Goal: Check status

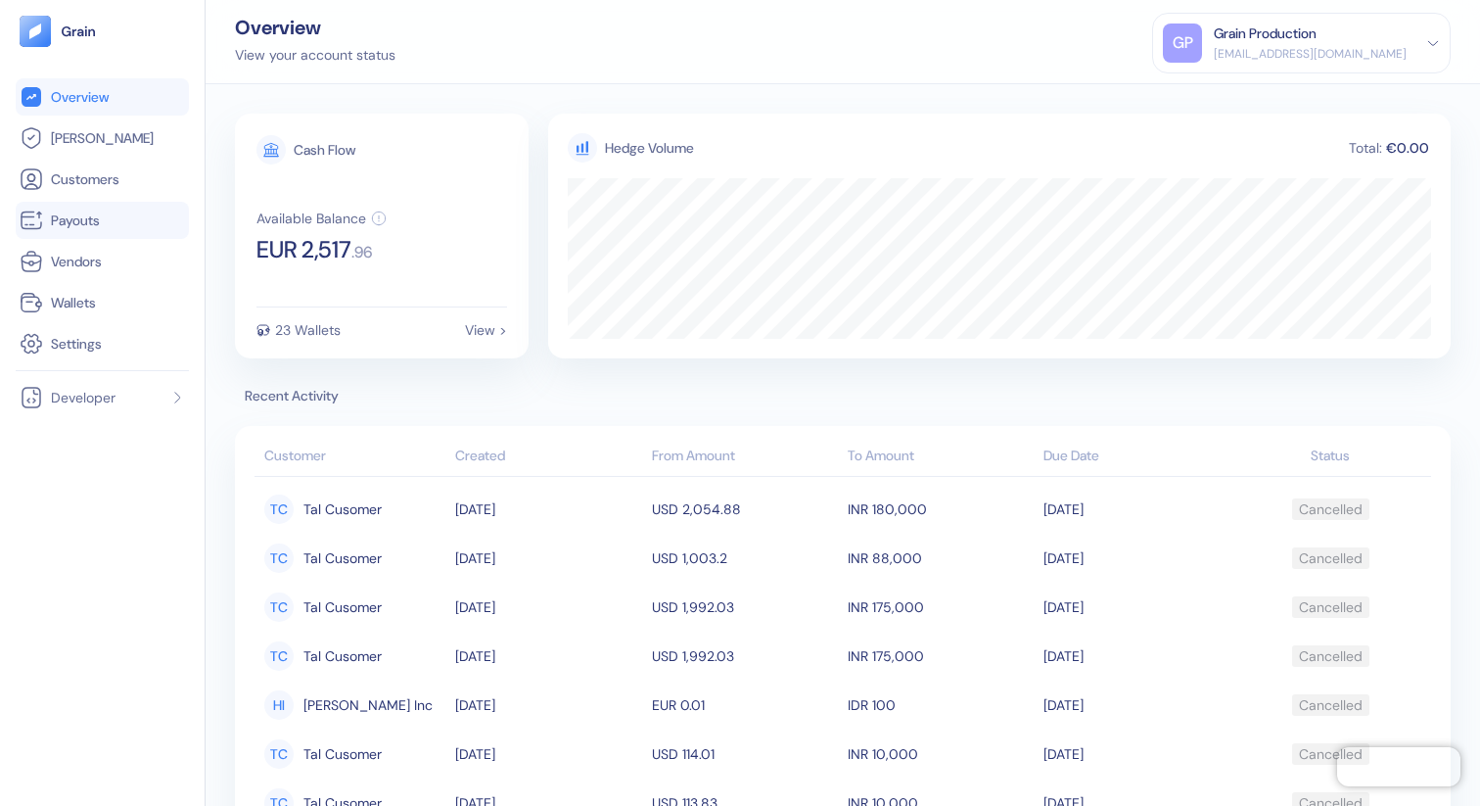
click at [91, 211] on span "Payouts" at bounding box center [75, 221] width 49 height 20
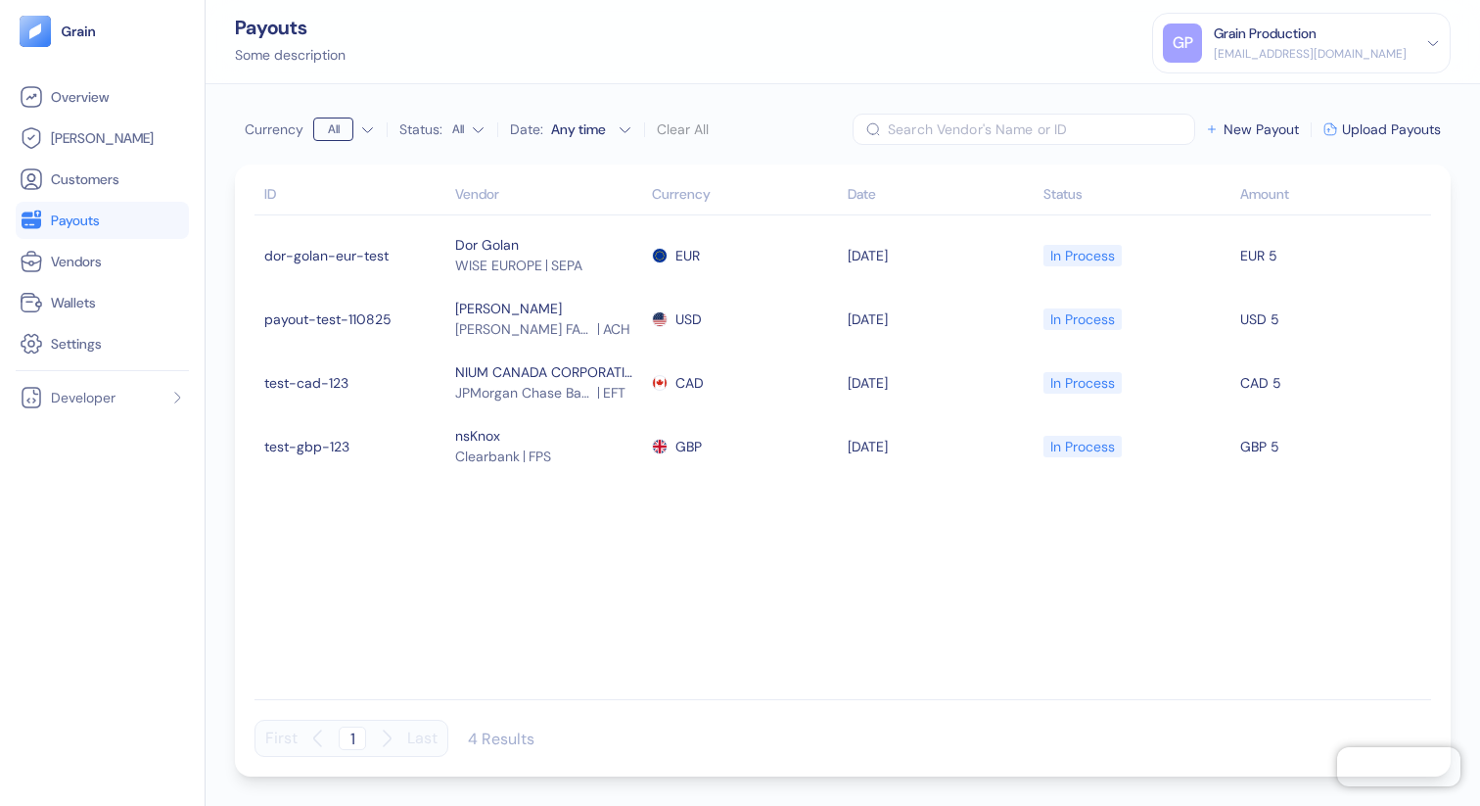
click at [1033, 127] on input "text" at bounding box center [1041, 129] width 307 height 31
click at [95, 300] on span "Wallets" at bounding box center [73, 303] width 45 height 20
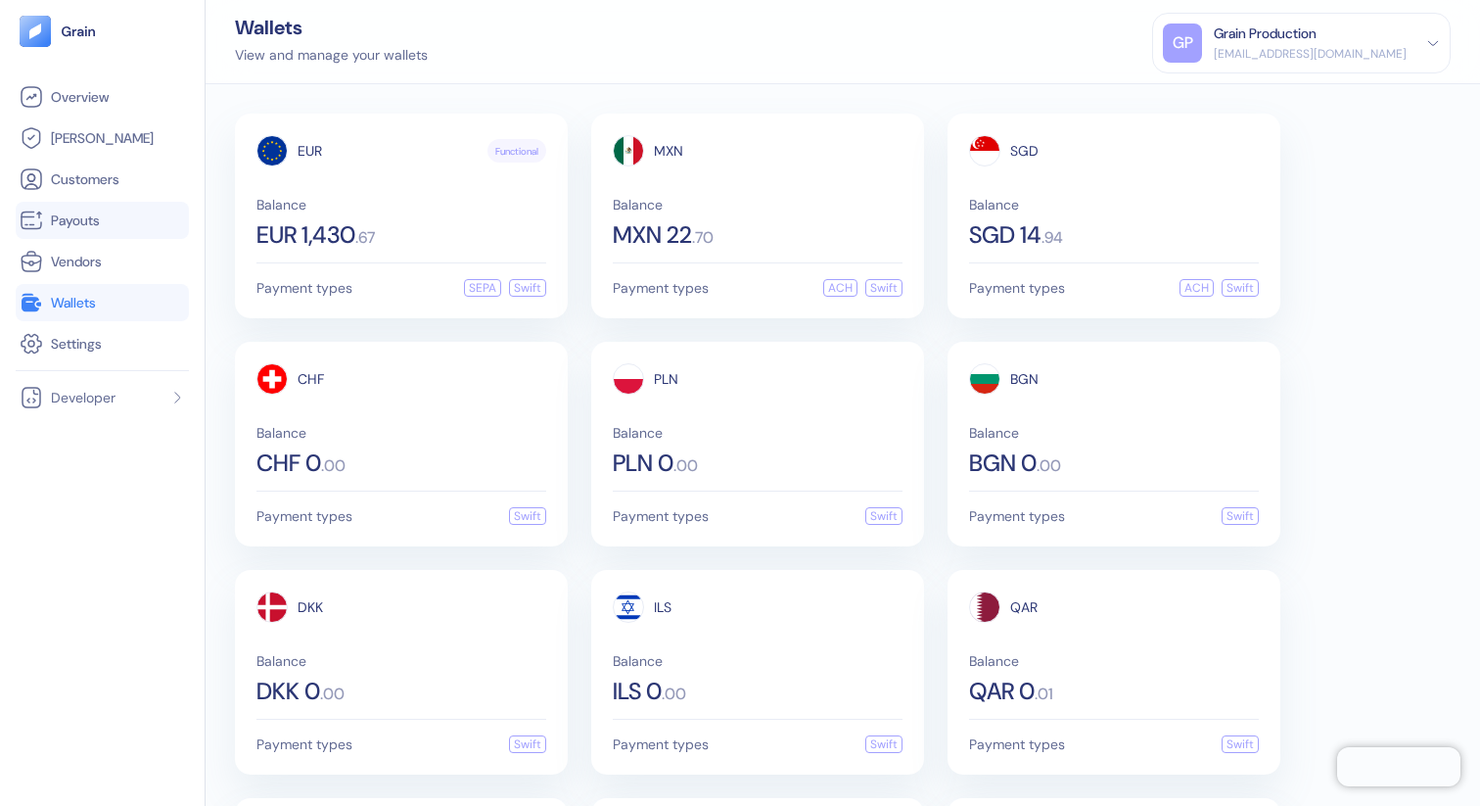
click at [98, 212] on span "Payouts" at bounding box center [75, 221] width 49 height 20
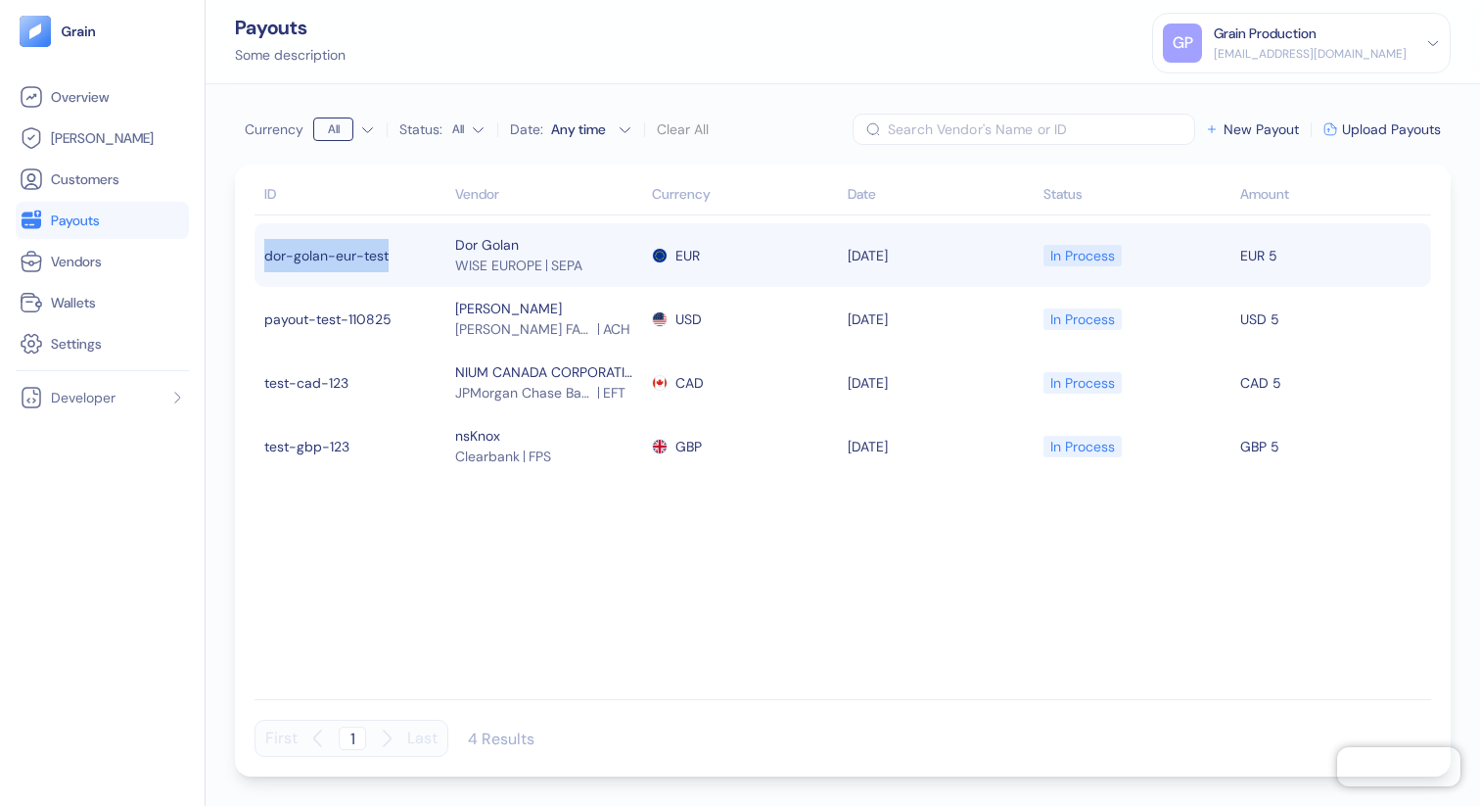
drag, startPoint x: 263, startPoint y: 261, endPoint x: 401, endPoint y: 256, distance: 138.2
click at [401, 256] on td "dor-golan-eur-test" at bounding box center [353, 255] width 196 height 64
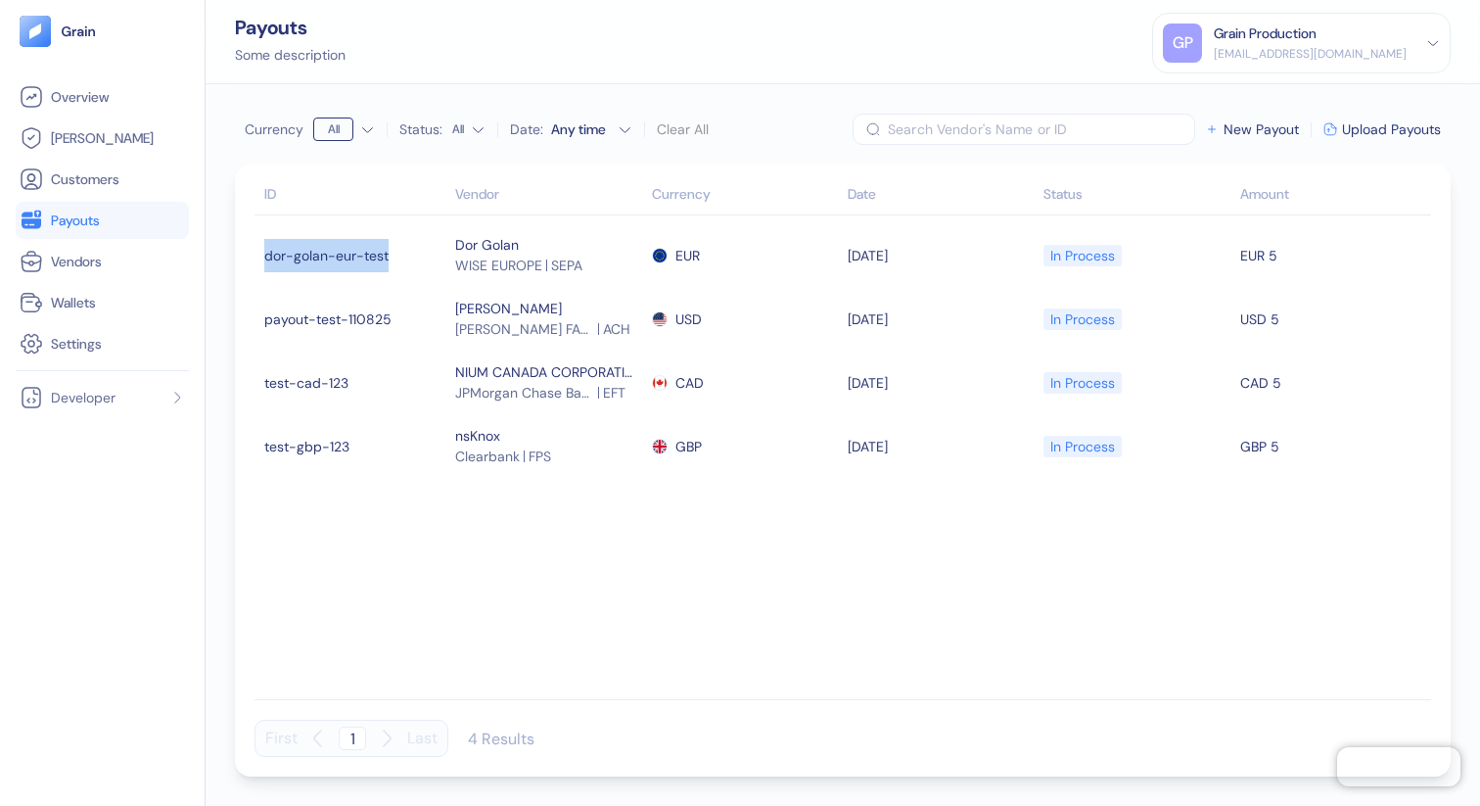
click at [475, 126] on html "Pingdom Check: App Online Overview [PERSON_NAME] Customers Payouts Vendors Wall…" at bounding box center [740, 403] width 1480 height 806
click at [476, 130] on html "Pingdom Check: App Online Overview [PERSON_NAME] Customers Payouts Vendors Wall…" at bounding box center [740, 403] width 1480 height 806
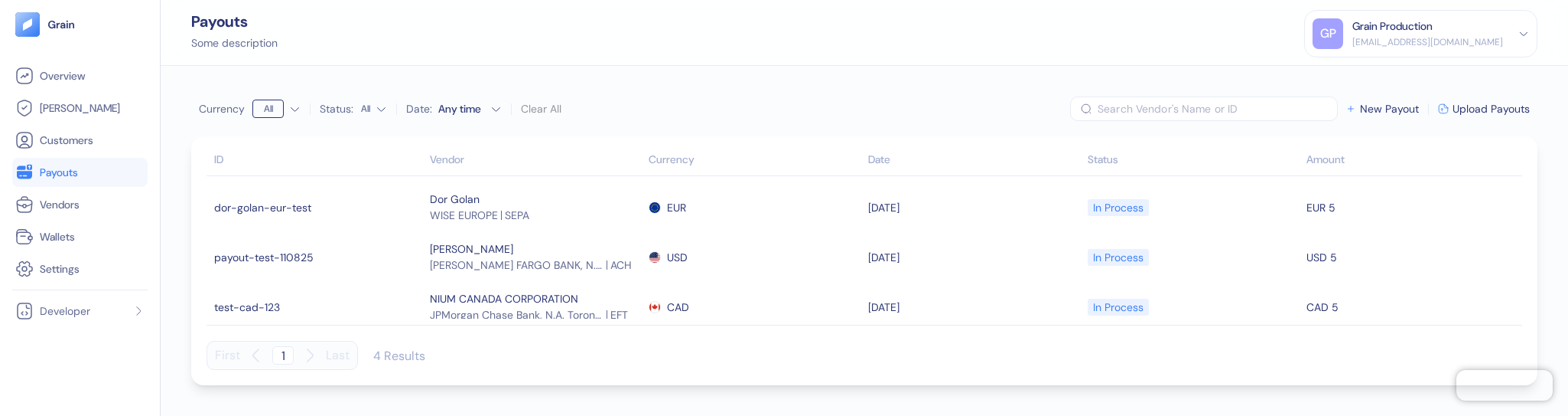
click at [337, 104] on label "Status:" at bounding box center [336, 109] width 34 height 11
click at [361, 104] on button "All" at bounding box center [373, 108] width 26 height 24
click at [369, 103] on html "Pingdom Check: App Online Overview [PERSON_NAME] Customers Payouts Vendors Wall…" at bounding box center [784, 208] width 1568 height 416
click at [377, 33] on html "Pingdom Check: App Online Overview [PERSON_NAME] Customers Payouts Vendors Wall…" at bounding box center [784, 208] width 1568 height 416
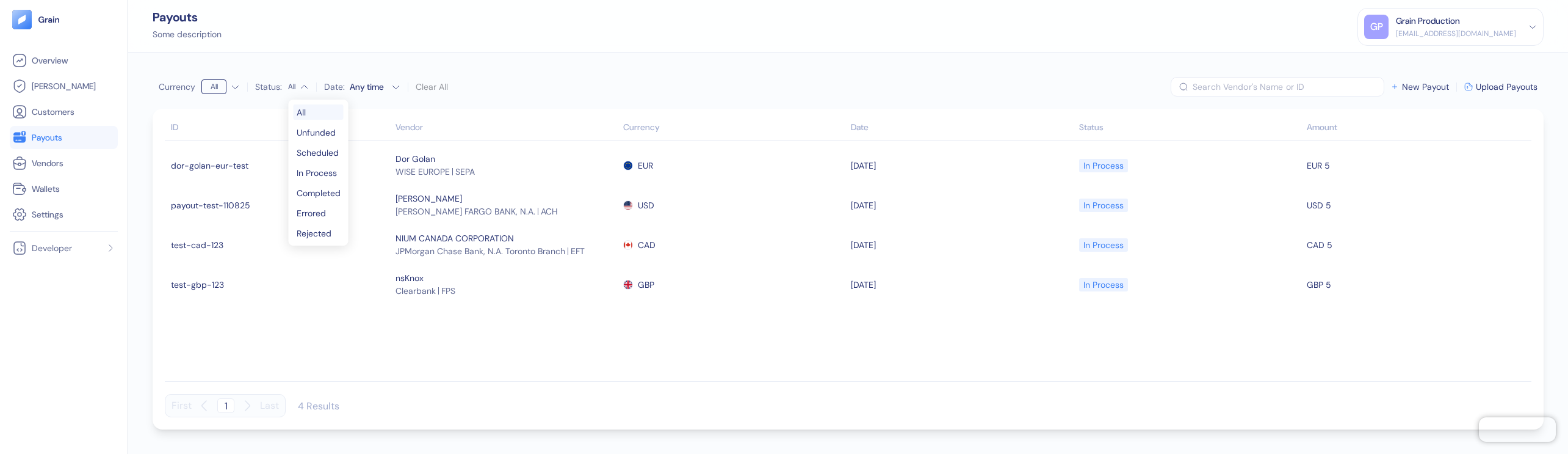
click at [299, 87] on html "Pingdom Check: App Online Overview [PERSON_NAME] Customers Payouts Vendors Wall…" at bounding box center [784, 227] width 1568 height 454
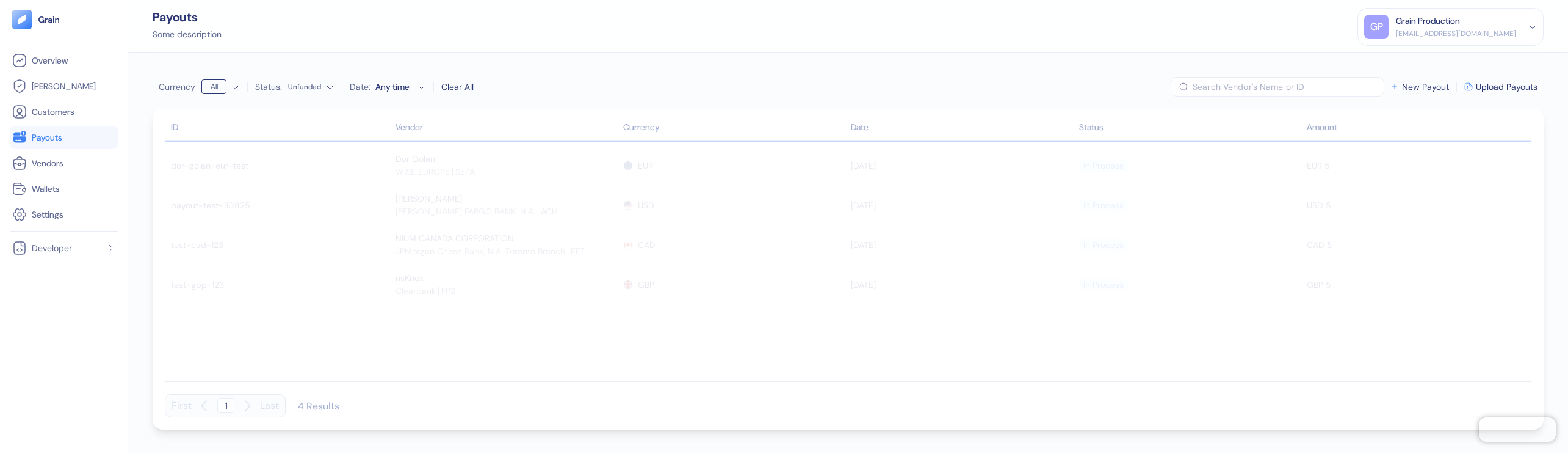
click at [314, 135] on th "ID" at bounding box center [278, 128] width 228 height 24
